Goal: Information Seeking & Learning: Learn about a topic

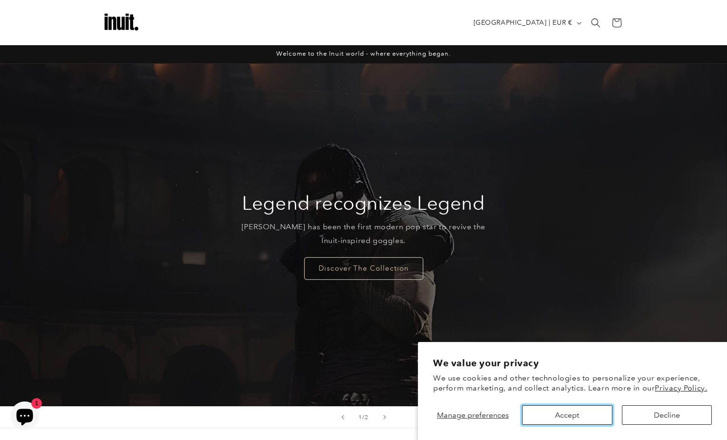
click at [580, 416] on button "Accept" at bounding box center [567, 414] width 90 height 19
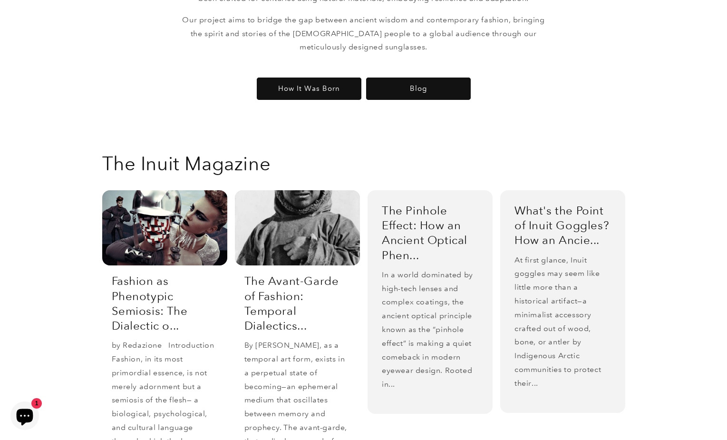
scroll to position [1724, 0]
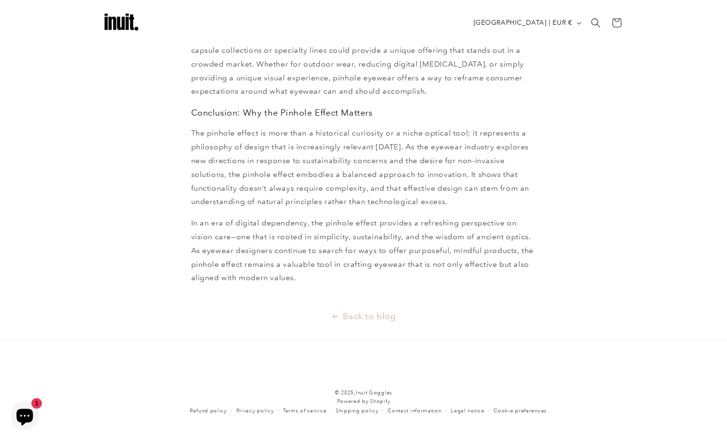
scroll to position [1139, 0]
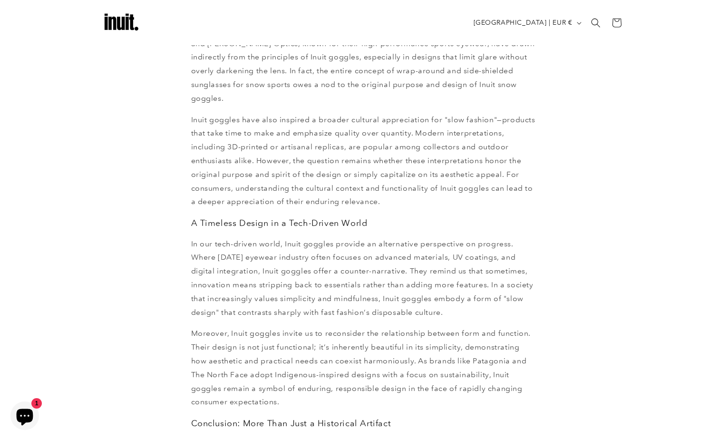
scroll to position [631, 0]
